Goal: Task Accomplishment & Management: Manage account settings

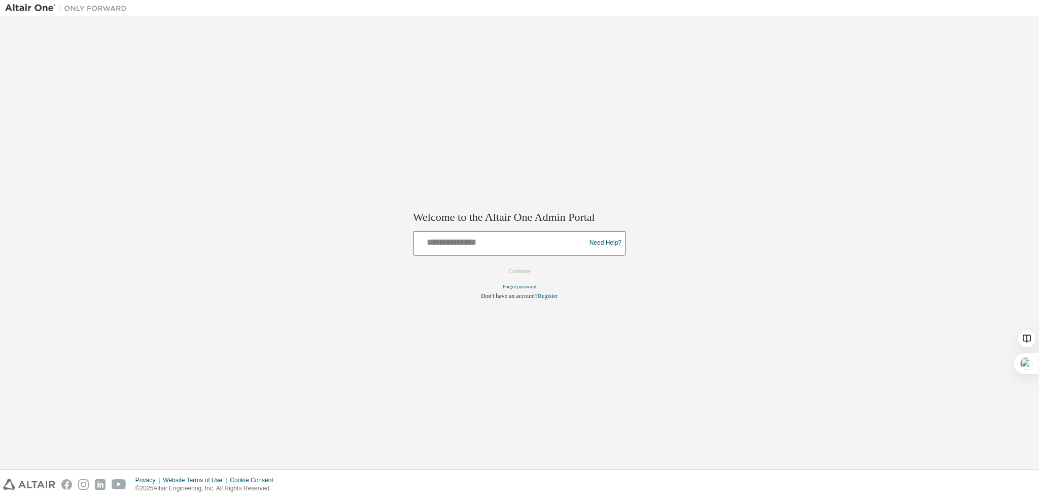
click at [519, 241] on input "text" at bounding box center [500, 240] width 167 height 15
type input "**********"
click at [508, 270] on button "Continue" at bounding box center [520, 270] width 44 height 15
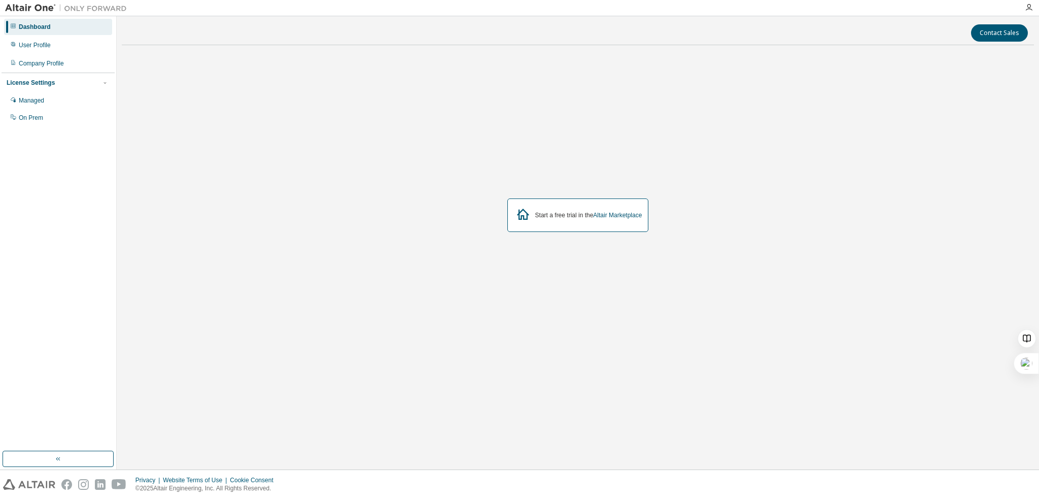
click at [36, 25] on div "Dashboard" at bounding box center [35, 27] width 32 height 8
click at [34, 46] on div "User Profile" at bounding box center [35, 45] width 32 height 8
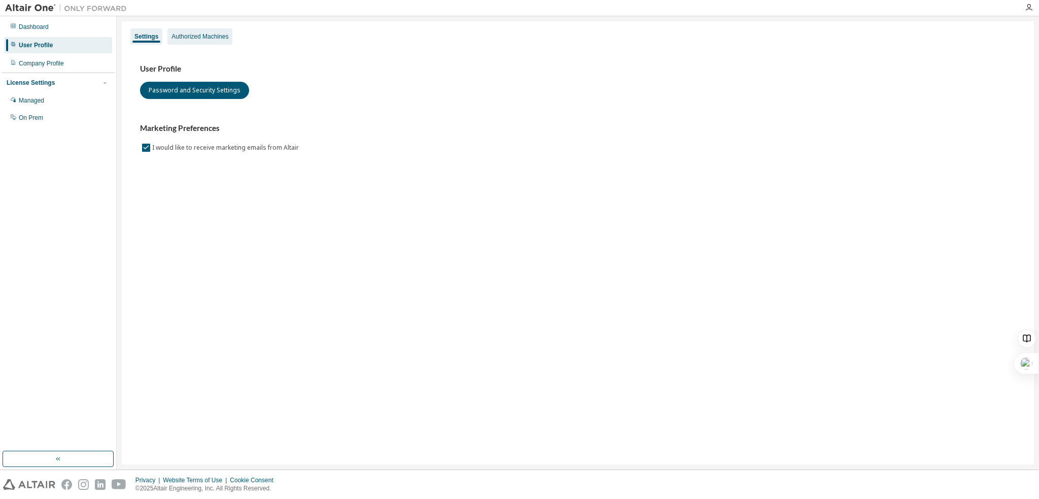
click at [187, 38] on div "Authorized Machines" at bounding box center [199, 36] width 57 height 8
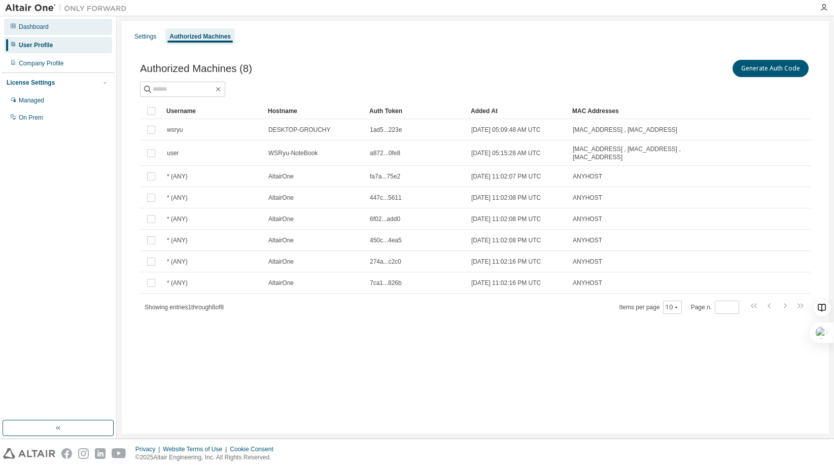
click at [36, 28] on div "Dashboard" at bounding box center [34, 27] width 30 height 8
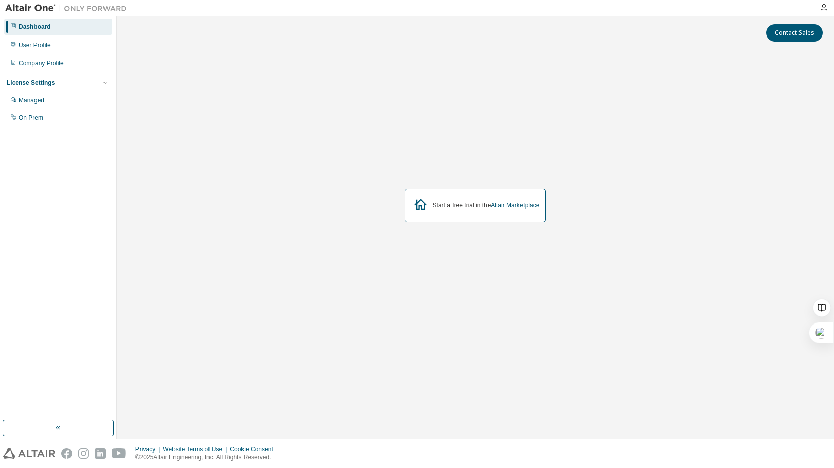
click at [99, 12] on img at bounding box center [68, 8] width 127 height 10
click at [46, 46] on div "User Profile" at bounding box center [35, 45] width 32 height 8
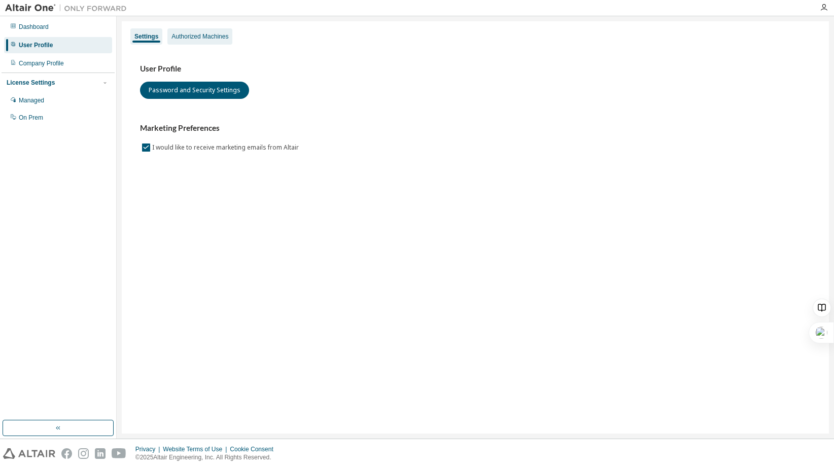
click at [209, 36] on div "Authorized Machines" at bounding box center [199, 36] width 57 height 8
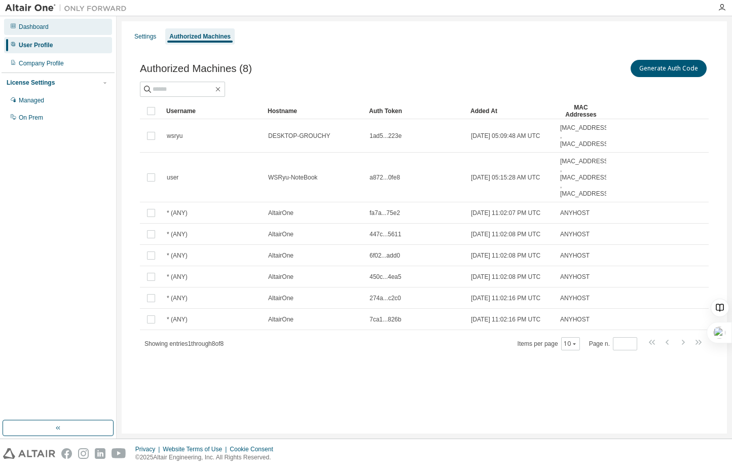
click at [40, 28] on div "Dashboard" at bounding box center [34, 27] width 30 height 8
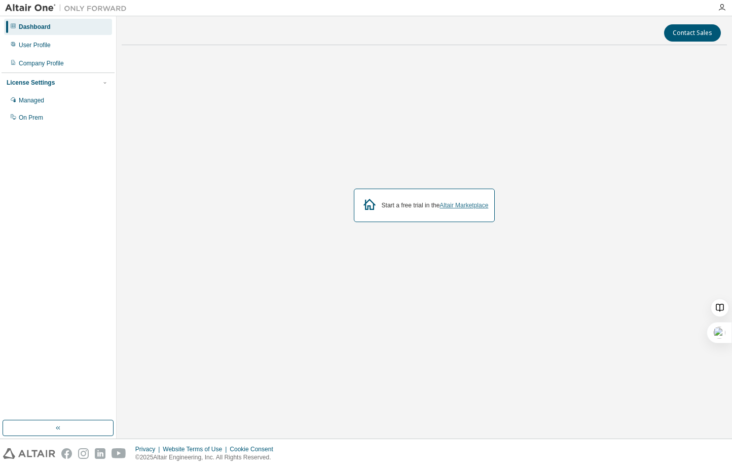
click at [454, 205] on link "Altair Marketplace" at bounding box center [464, 205] width 49 height 7
